Goal: Task Accomplishment & Management: Manage account settings

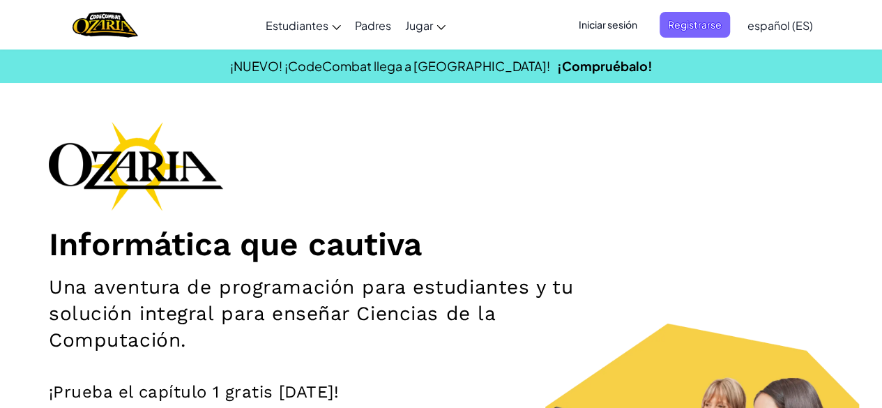
click at [598, 27] on font "Iniciar sesión" at bounding box center [608, 24] width 59 height 13
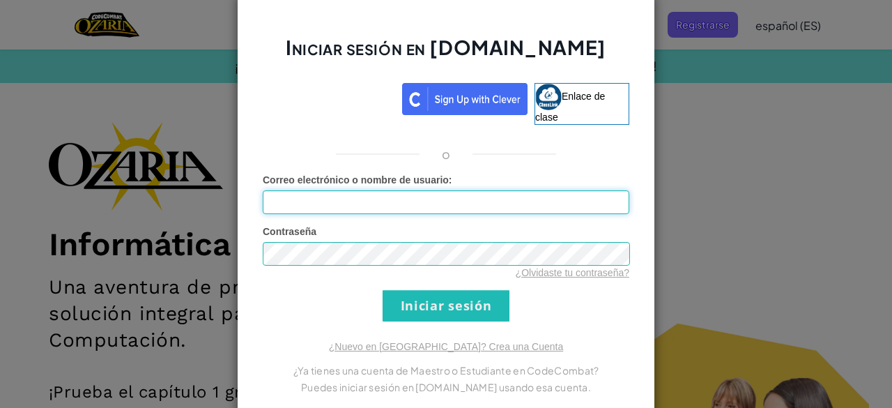
click at [424, 203] on input "Correo electrónico o nombre de usuario :" at bounding box center [446, 202] width 367 height 24
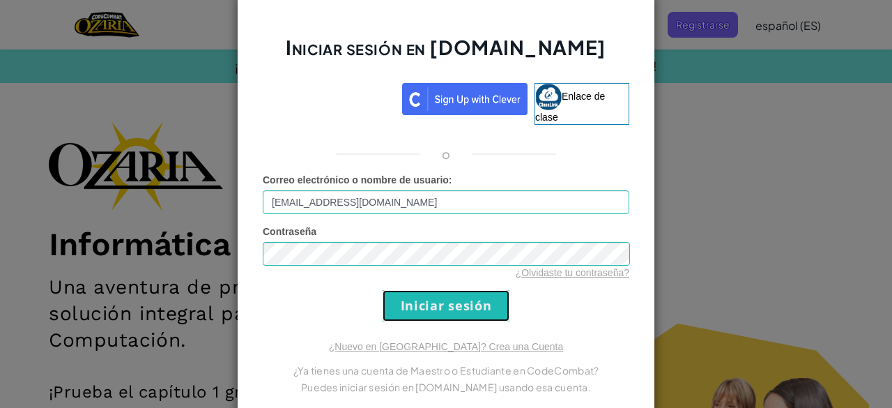
click at [404, 300] on input "Iniciar sesión" at bounding box center [446, 305] width 127 height 31
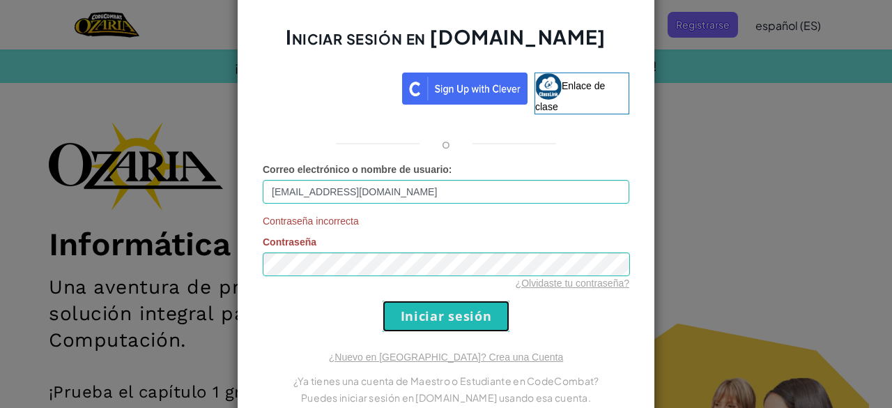
click at [405, 307] on input "Iniciar sesión" at bounding box center [446, 315] width 127 height 31
click at [392, 309] on input "Iniciar sesión" at bounding box center [446, 315] width 127 height 31
click at [396, 190] on input "[EMAIL_ADDRESS][DOMAIN_NAME]" at bounding box center [446, 192] width 367 height 24
type input "A"
type input "[PERSON_NAME]"
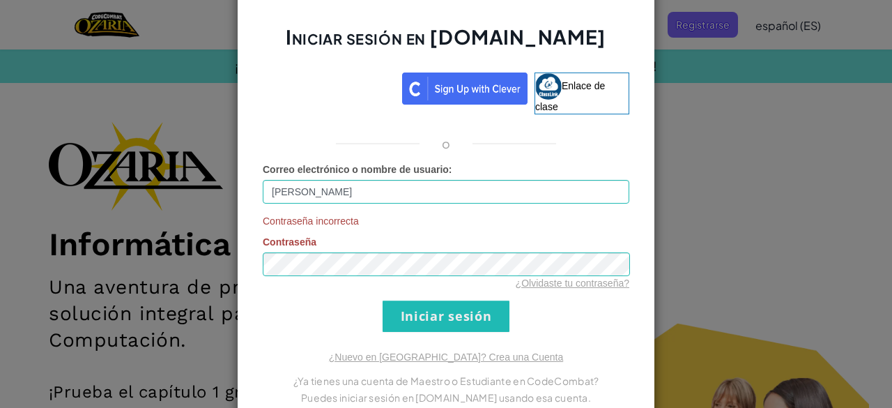
click at [279, 245] on font "Contraseña" at bounding box center [290, 241] width 54 height 11
click at [392, 325] on input "Iniciar sesión" at bounding box center [446, 315] width 127 height 31
